Goal: Information Seeking & Learning: Learn about a topic

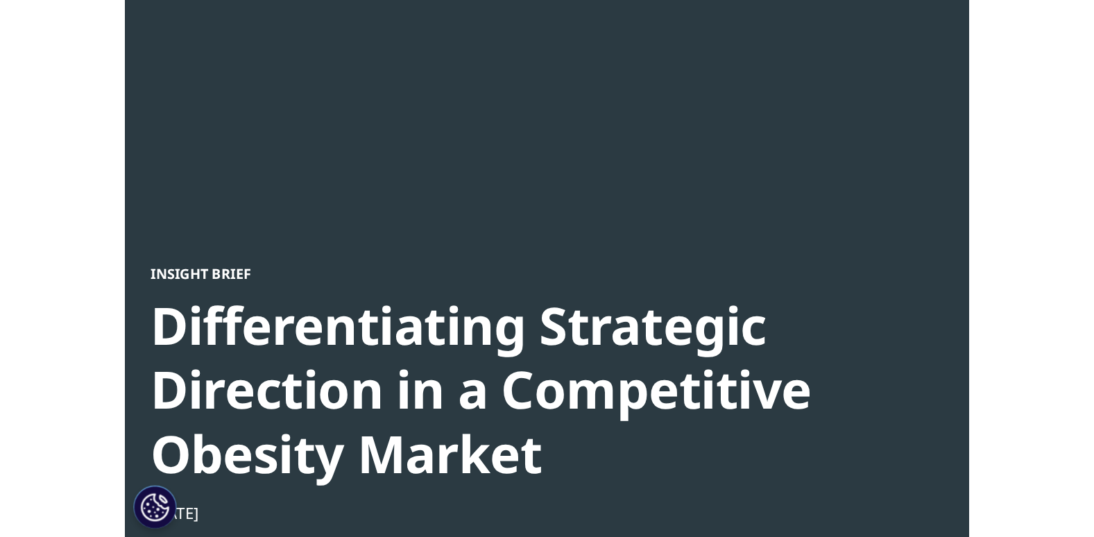
scroll to position [278, 0]
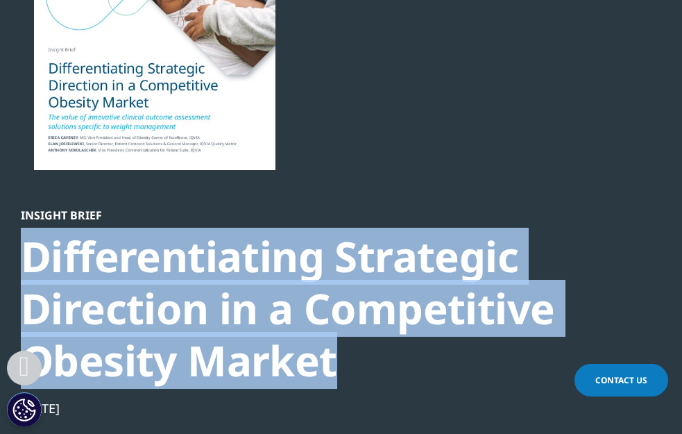
drag, startPoint x: 34, startPoint y: 257, endPoint x: 328, endPoint y: 368, distance: 314.7
click at [328, 368] on div "Differentiating Strategic Direction in a Competitive Obesity Market" at bounding box center [333, 308] width 625 height 156
copy div "Differentiating Strategic Direction in a Competitive Obesity Market"
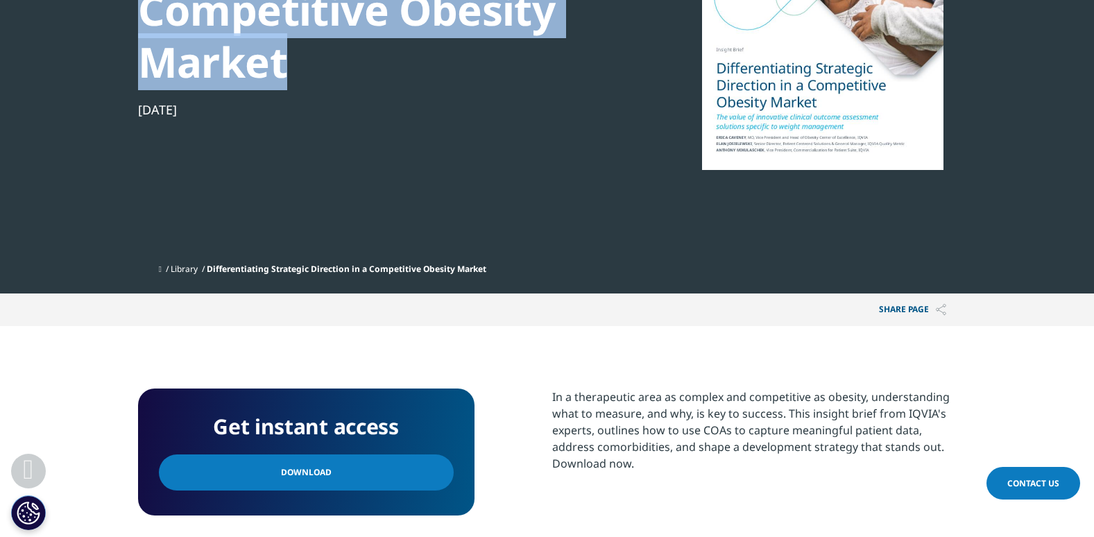
scroll to position [127, 337]
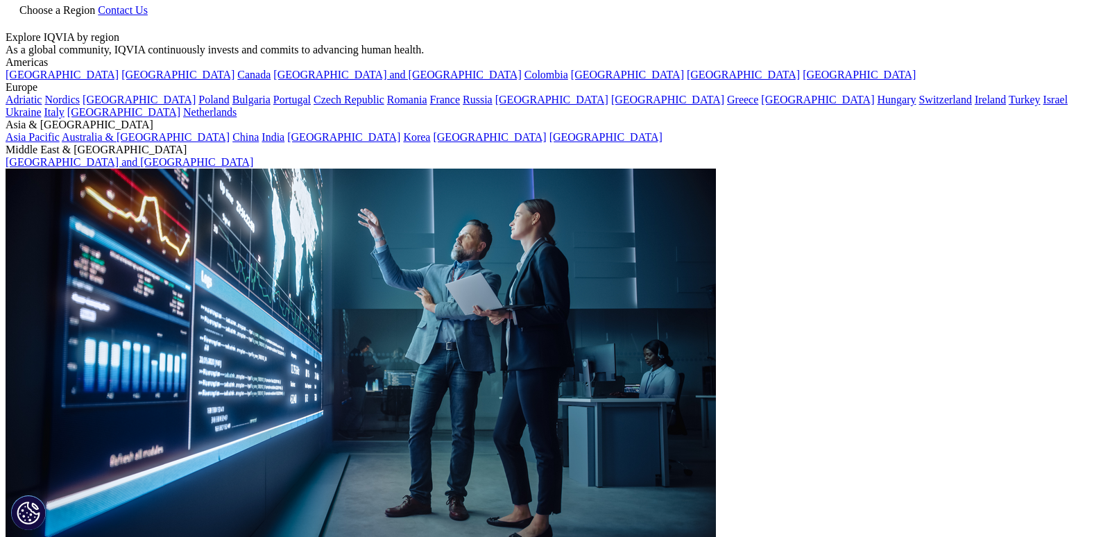
scroll to position [69, 0]
drag, startPoint x: 138, startPoint y: 108, endPoint x: 210, endPoint y: 316, distance: 220.8
copy div "Optimizing Care Delivery for Patients With [MEDICAL_DATA] Integrating Patient A…"
